Goal: Information Seeking & Learning: Learn about a topic

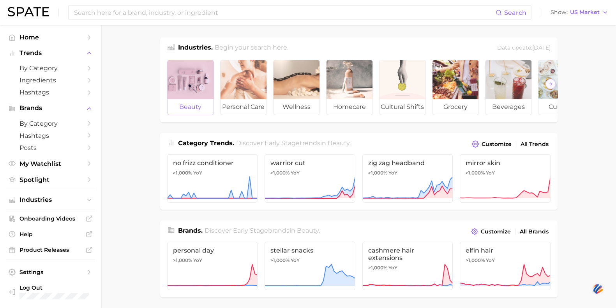
click at [192, 71] on div at bounding box center [191, 79] width 46 height 39
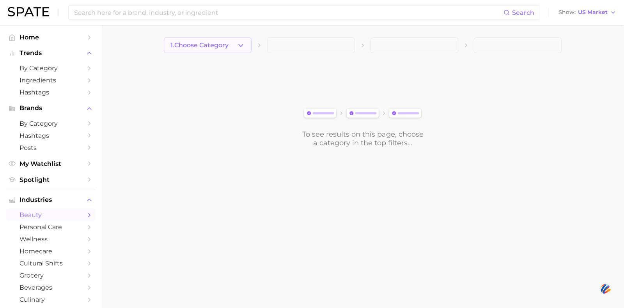
click at [196, 48] on span "1. Choose Category" at bounding box center [199, 45] width 58 height 7
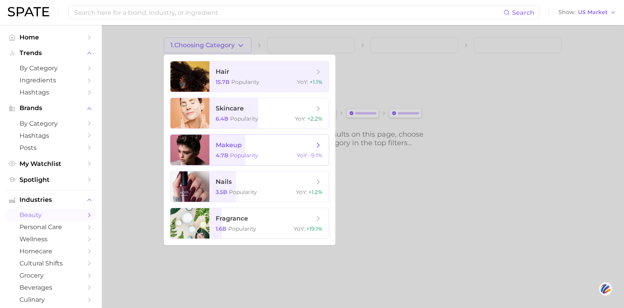
click at [250, 156] on span "Popularity" at bounding box center [244, 155] width 28 height 7
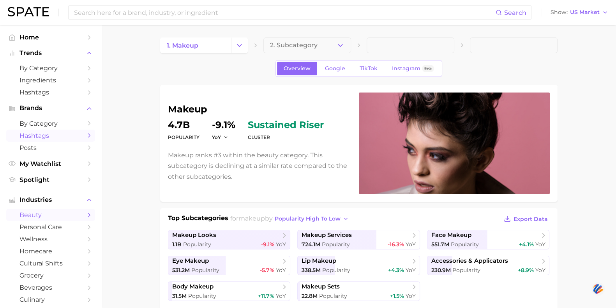
click at [43, 139] on span "Hashtags" at bounding box center [50, 135] width 62 height 7
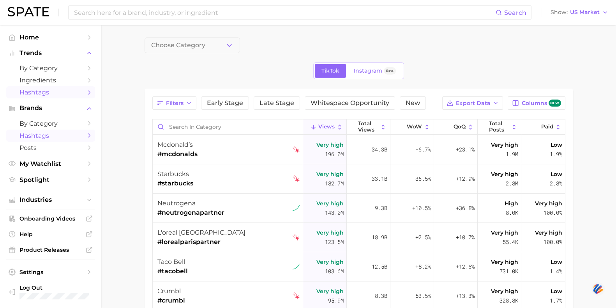
click at [47, 92] on span "Hashtags" at bounding box center [50, 92] width 62 height 7
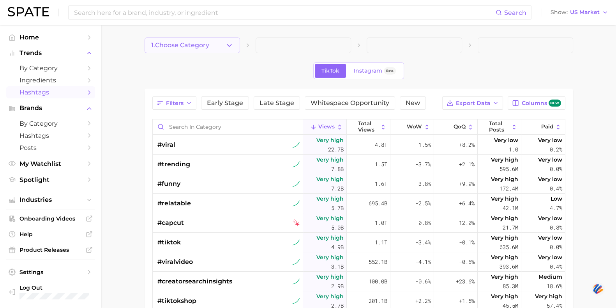
click at [208, 48] on span "1. Choose Category" at bounding box center [180, 45] width 58 height 7
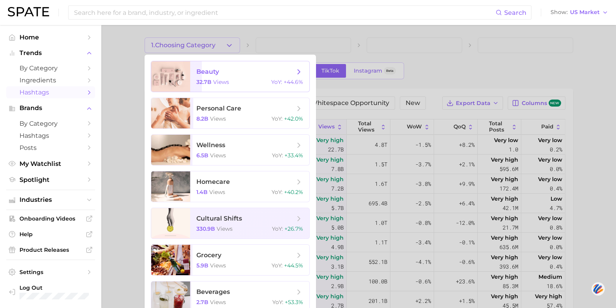
click at [235, 84] on div "32.7b views YoY : +44.6%" at bounding box center [250, 81] width 107 height 7
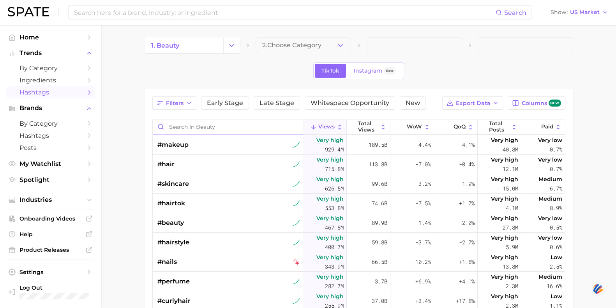
click at [217, 122] on input "Search in beauty" at bounding box center [228, 126] width 150 height 15
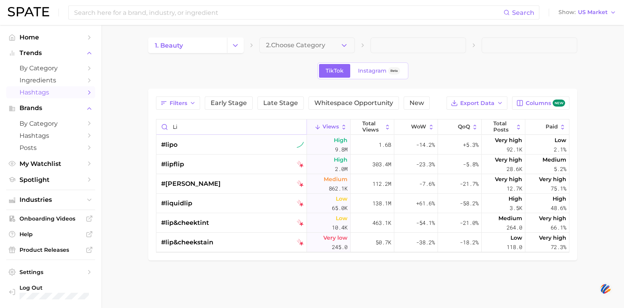
type input "l"
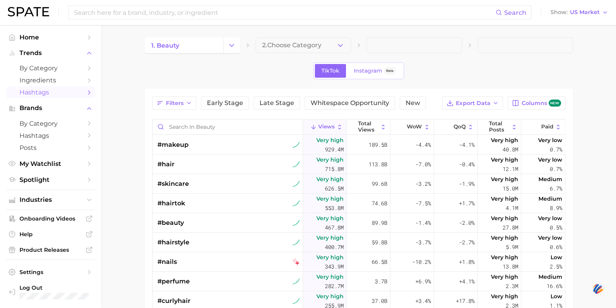
click at [138, 154] on main "1. beauty 2. Choose Category TikTok Instagram Beta Filters Early Stage Late Sta…" at bounding box center [358, 249] width 515 height 448
click at [40, 127] on span "by Category" at bounding box center [50, 123] width 62 height 7
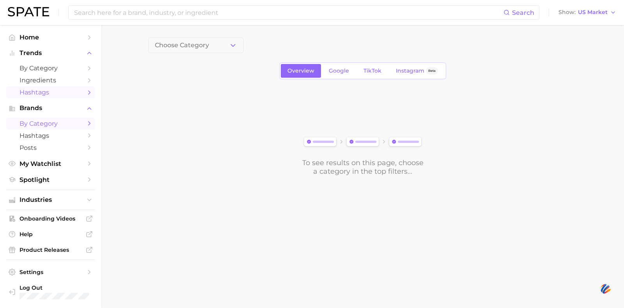
click at [43, 96] on span "Hashtags" at bounding box center [50, 92] width 62 height 7
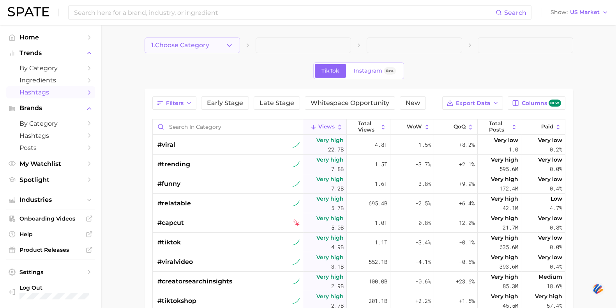
click at [213, 48] on button "1. Choose Category" at bounding box center [193, 45] width 96 height 16
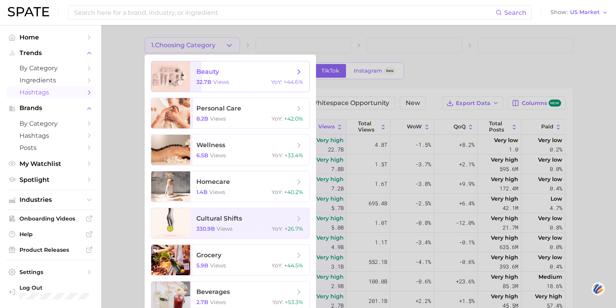
click at [207, 65] on span "beauty 32.7b views YoY : +44.6%" at bounding box center [249, 76] width 119 height 30
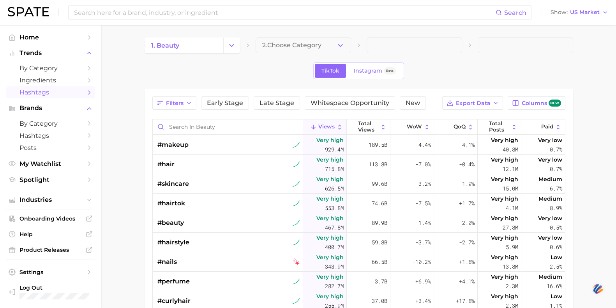
click at [306, 48] on span "2. Choose Category" at bounding box center [291, 45] width 59 height 7
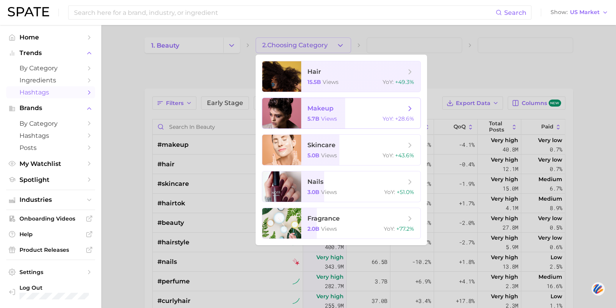
click at [305, 118] on span "makeup 5.7b views YoY : +28.6%" at bounding box center [360, 113] width 119 height 30
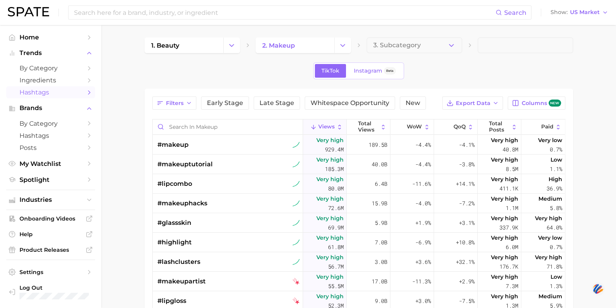
click at [393, 45] on span "3. Subcategory" at bounding box center [398, 45] width 48 height 7
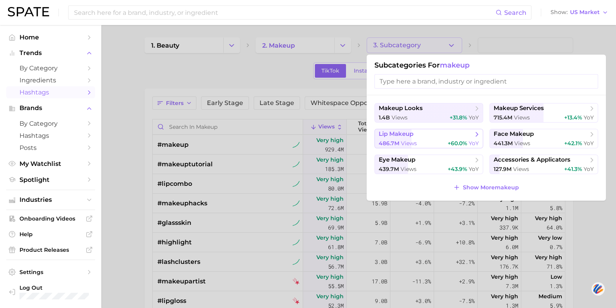
click at [410, 140] on span "views" at bounding box center [409, 143] width 16 height 7
